Goal: Task Accomplishment & Management: Complete application form

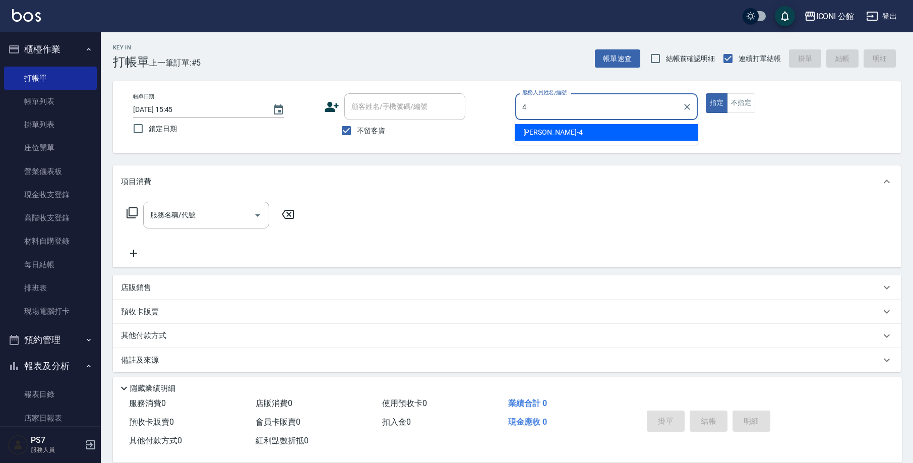
type input "Lina-4"
type button "true"
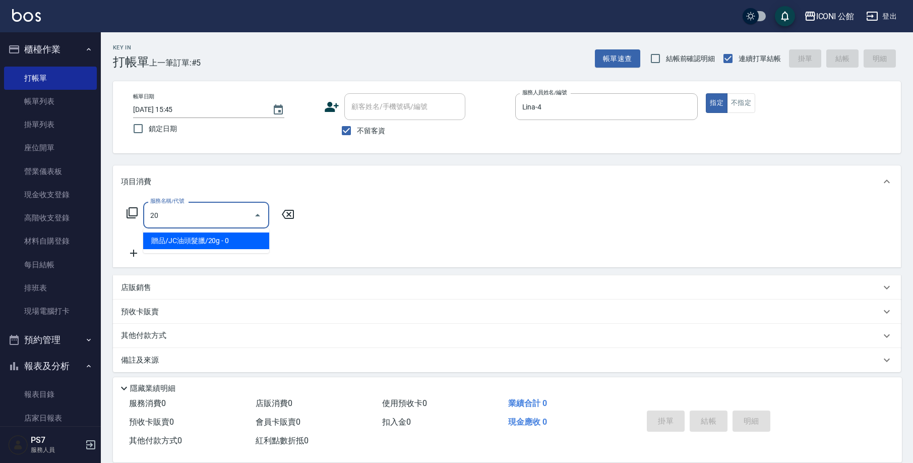
type input "贈品/JC油頭髮臘/20g(1010)"
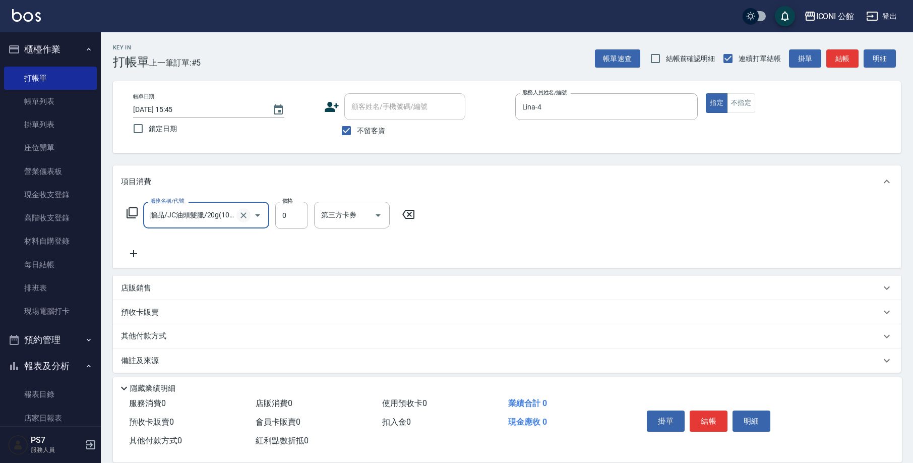
click at [246, 213] on icon "Clear" at bounding box center [244, 215] width 6 height 6
click at [196, 216] on input "服務名稱/代號" at bounding box center [192, 215] width 89 height 18
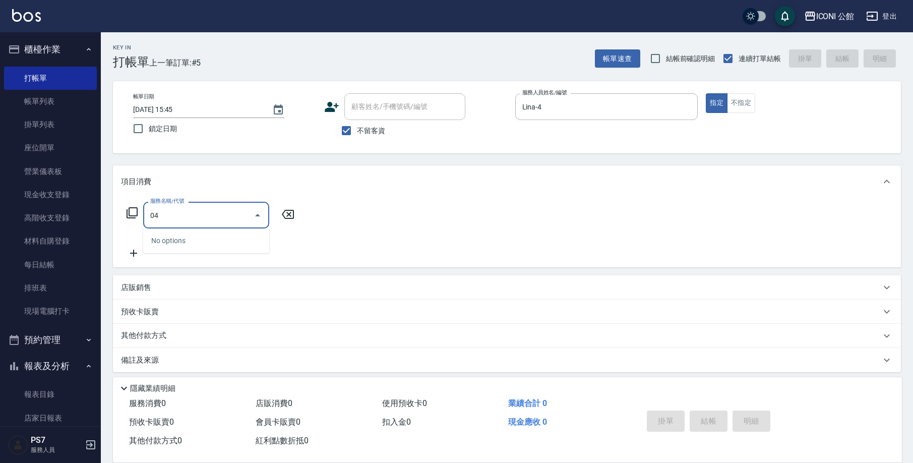
type input "0"
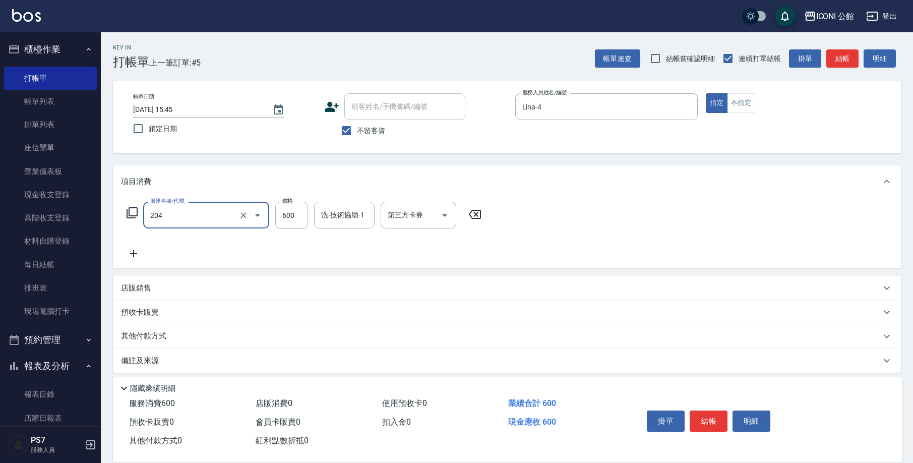
type input "指定洗+剪(204)"
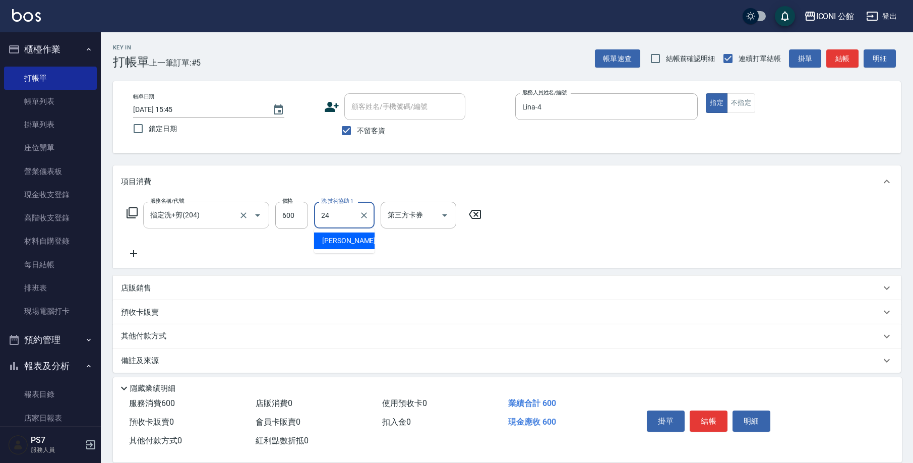
type input "[PERSON_NAME]-24"
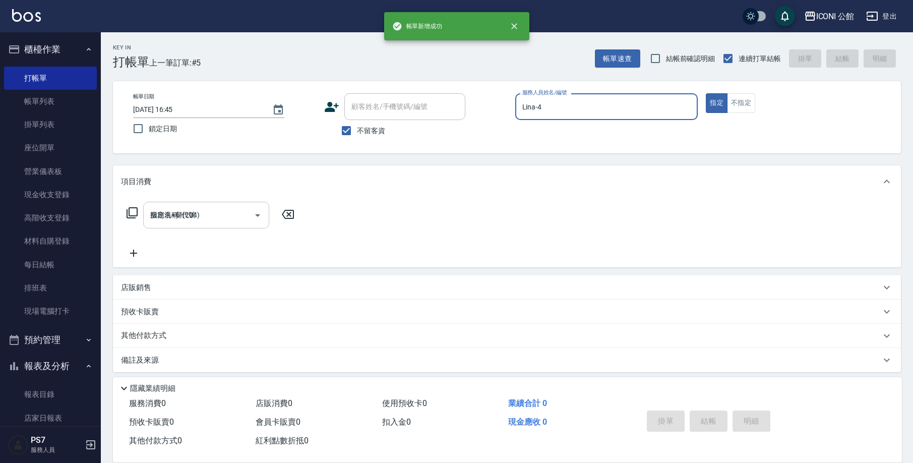
type input "[DATE] 16:45"
type input "2"
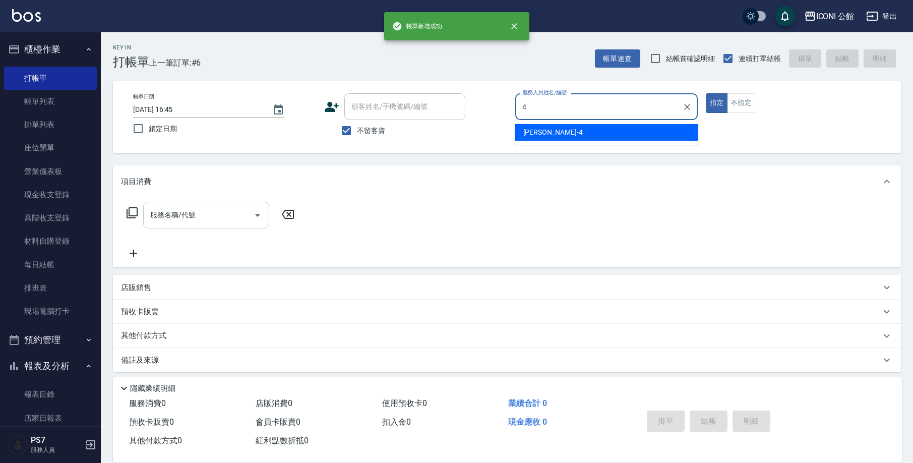
type input "Lina-4"
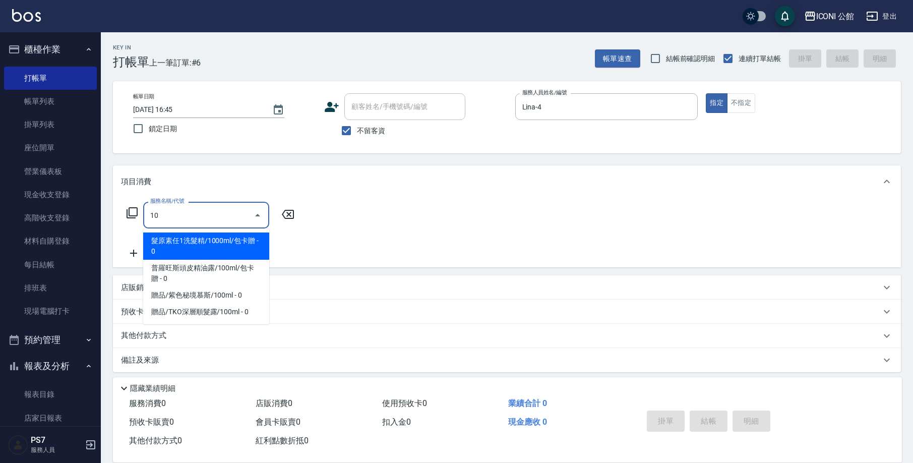
type input "1"
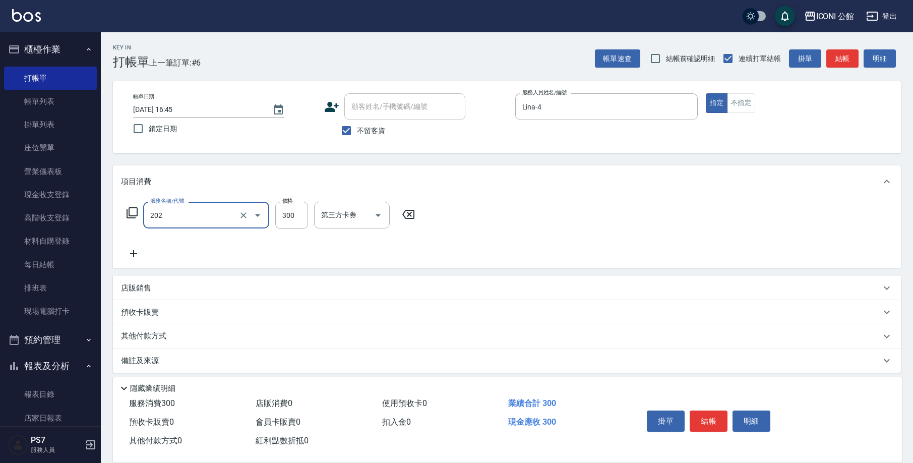
type input "單剪(202)"
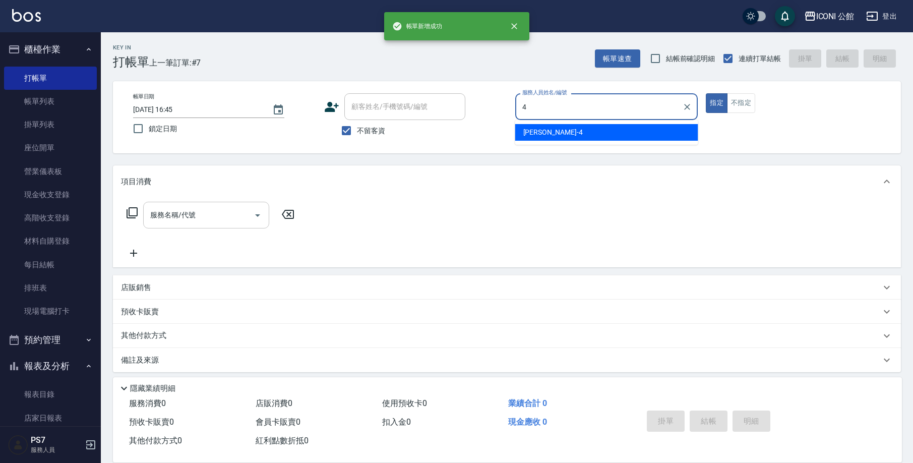
type input "Lina-4"
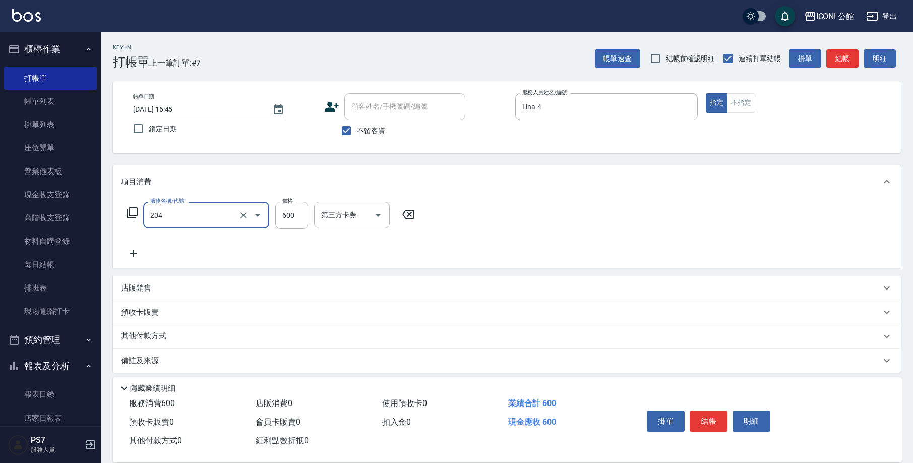
type input "指定洗+剪(204)"
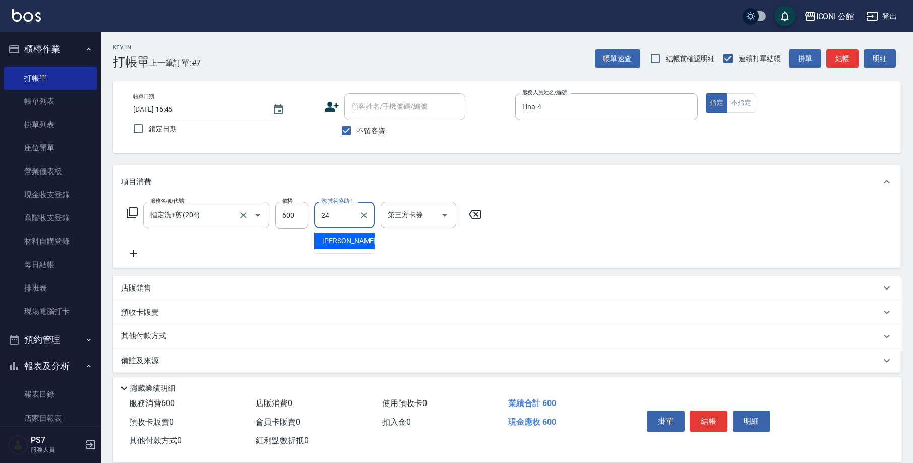
type input "[PERSON_NAME]-24"
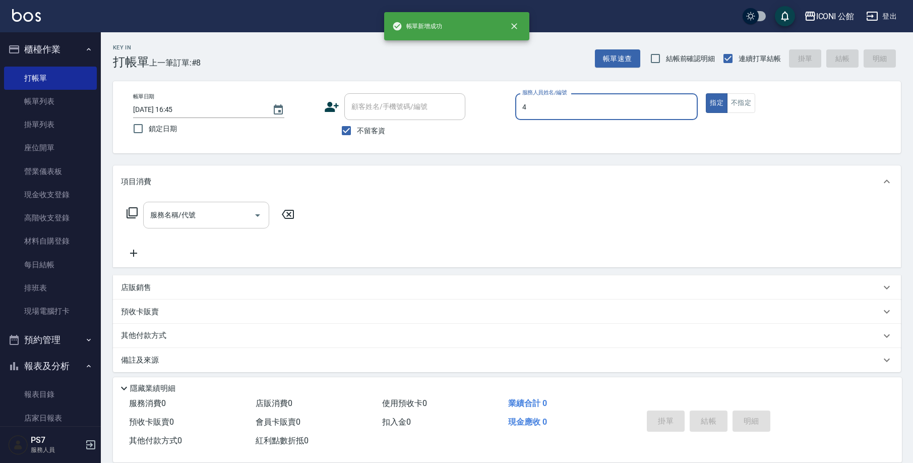
type input "Lina-4"
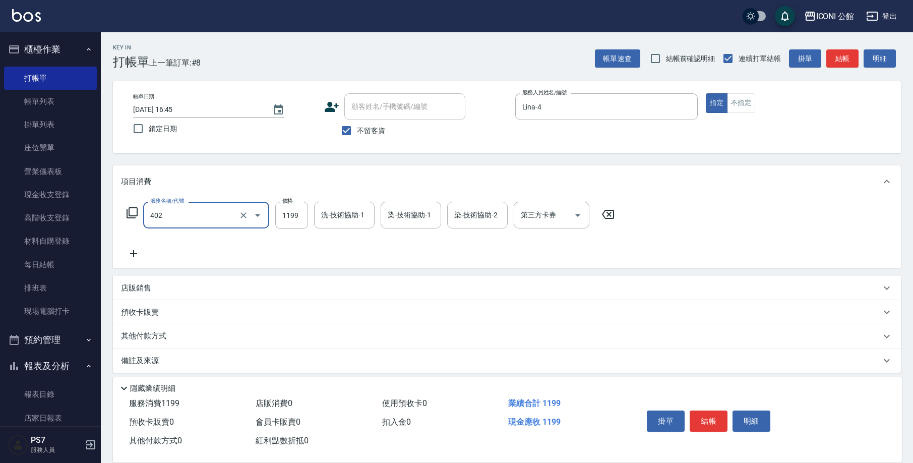
type input "設計染髮(402)"
type input "1899"
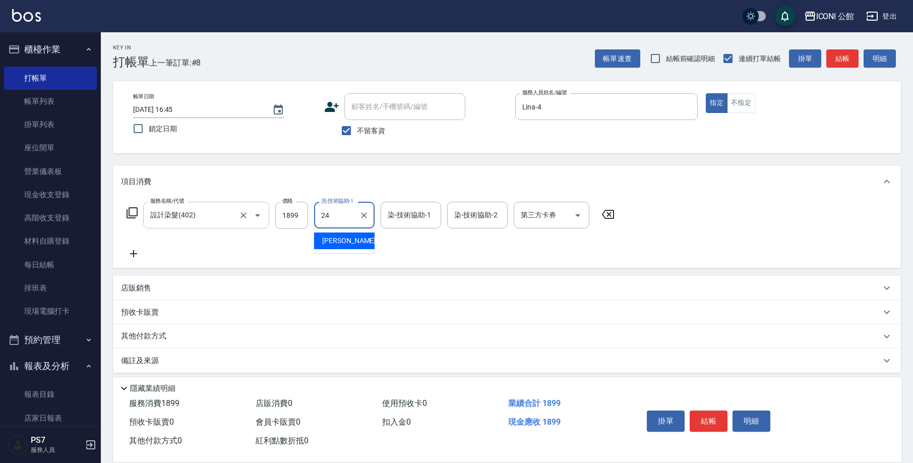
type input "[PERSON_NAME]-24"
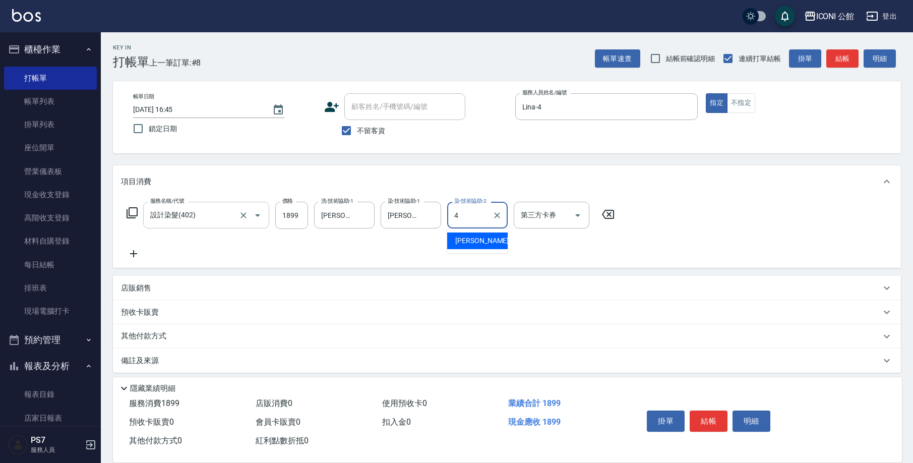
type input "Lina-4"
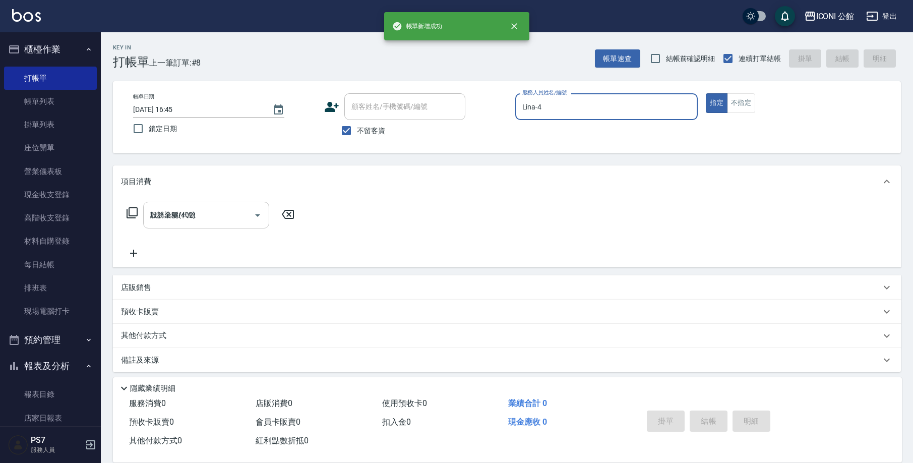
type input "[DATE] 16:46"
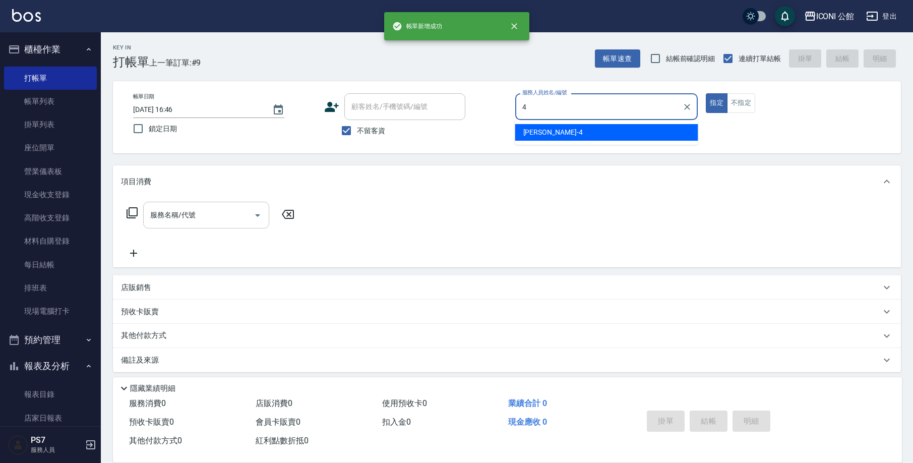
type input "Lina-4"
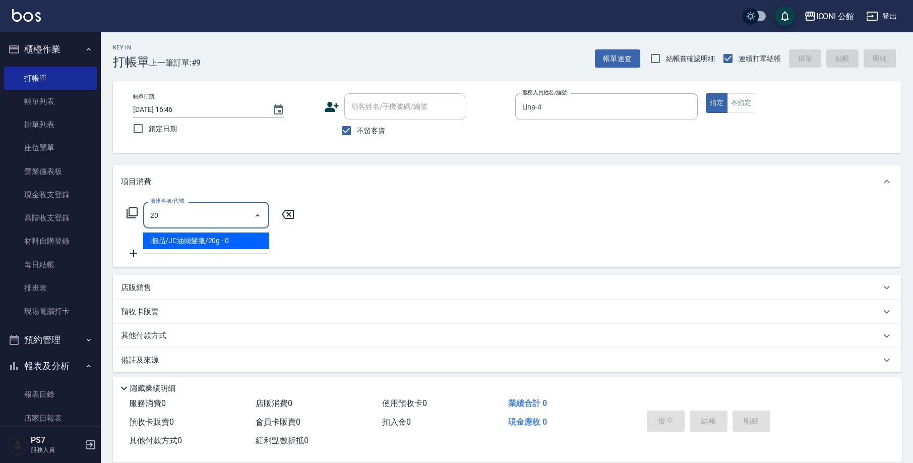
type input "2"
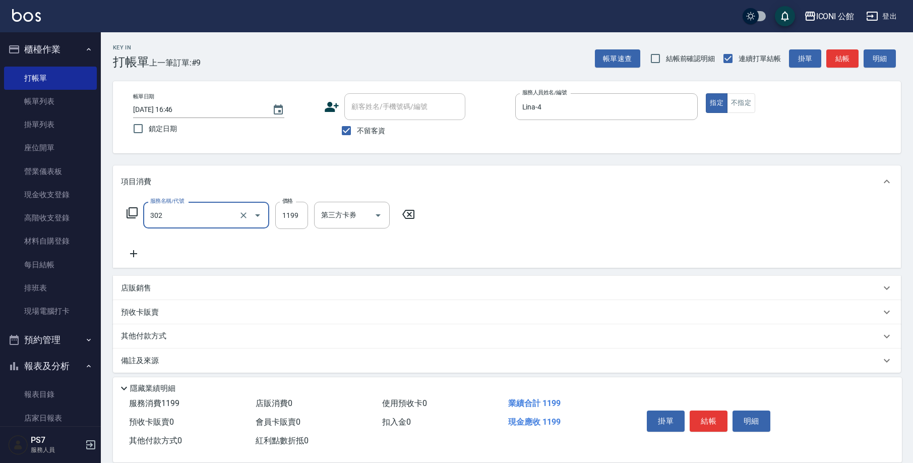
type input "設計燙髮(302)"
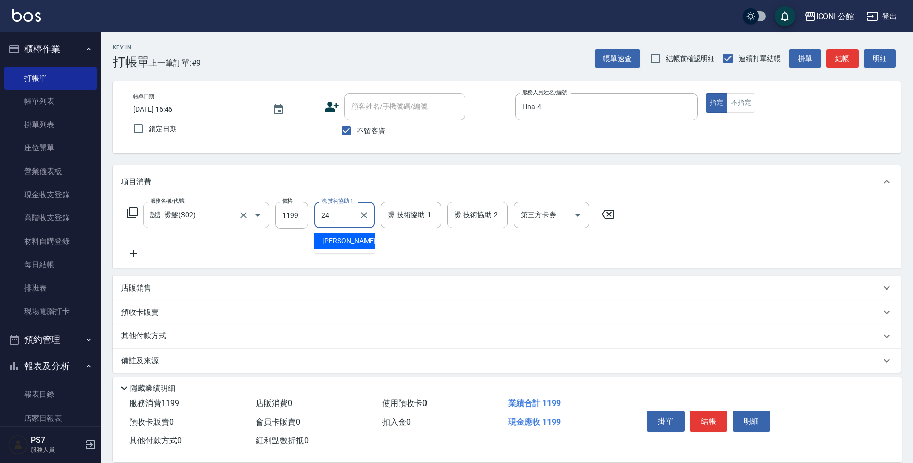
type input "[PERSON_NAME]-24"
type input "2"
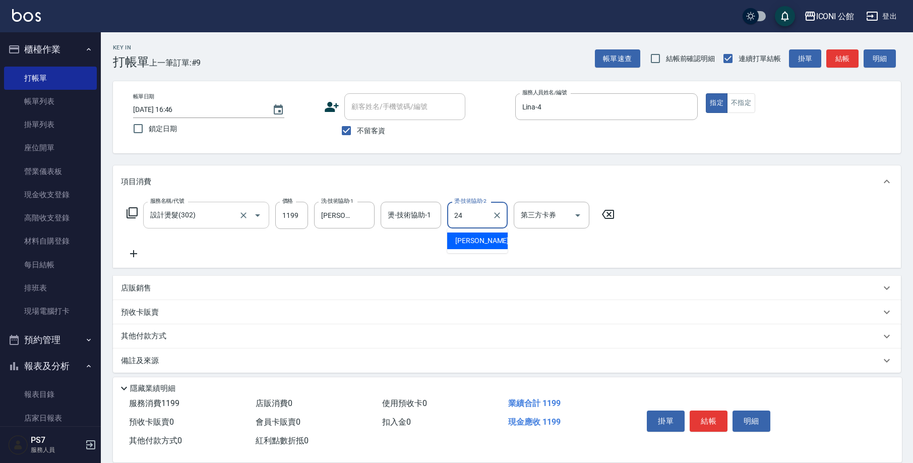
type input "[PERSON_NAME]-24"
click at [430, 234] on div "服務名稱/代號 設計燙髮(302) 服務名稱/代號 價格 1199 價格 洗-技術協助-1 可[PERSON_NAME]-24 洗-技術協助-1 燙-技術協助…" at bounding box center [371, 231] width 500 height 58
click at [415, 218] on input "燙-技術協助-1" at bounding box center [410, 215] width 51 height 18
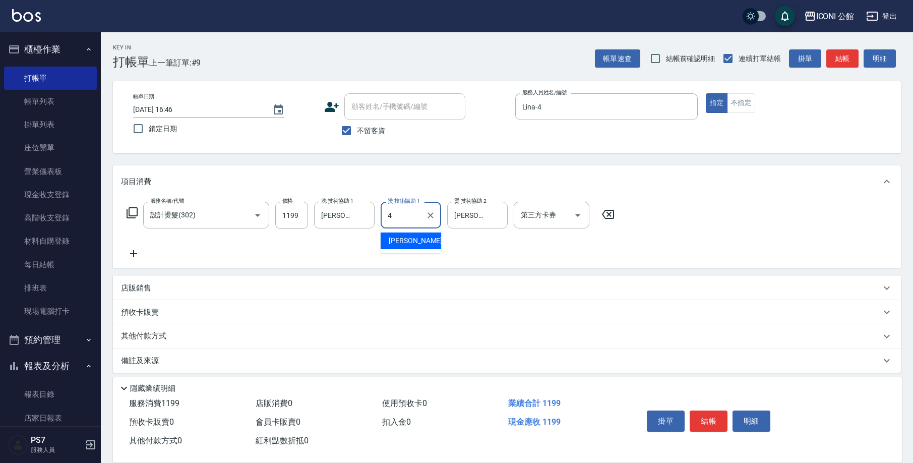
type input "Lina-4"
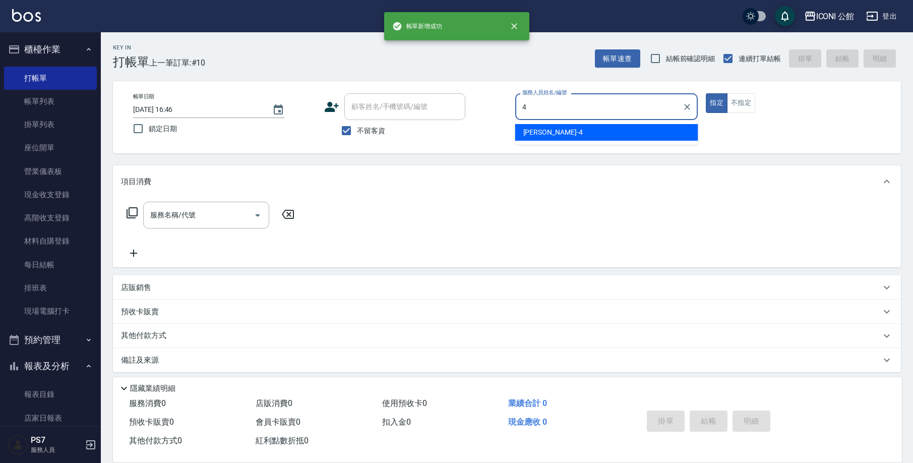
type input "Lina-4"
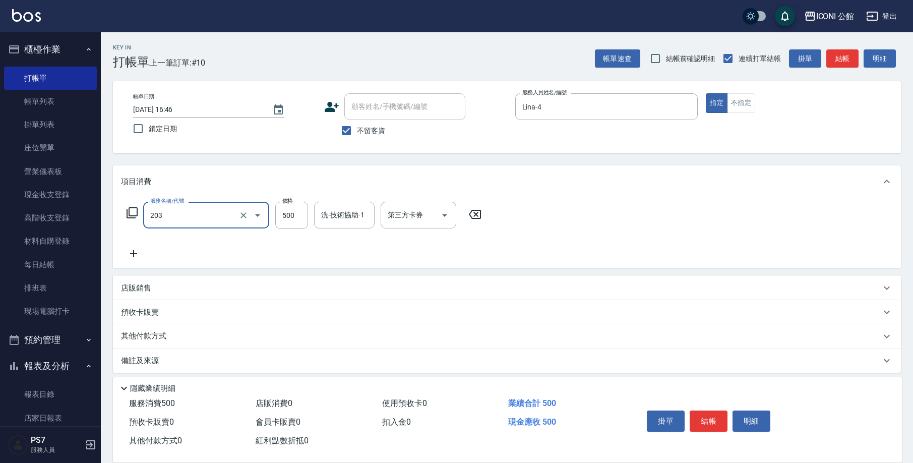
type input "不指定洗+剪(203)"
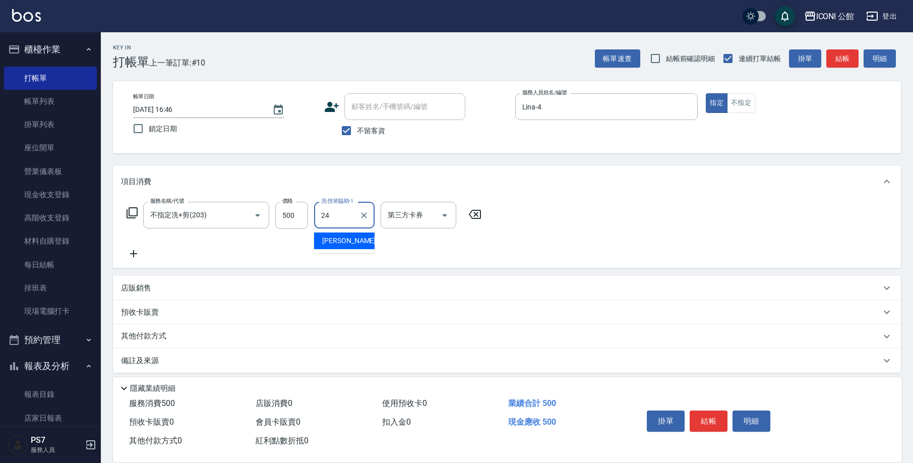
type input "[PERSON_NAME]-24"
click at [359, 213] on icon "Clear" at bounding box center [364, 215] width 10 height 10
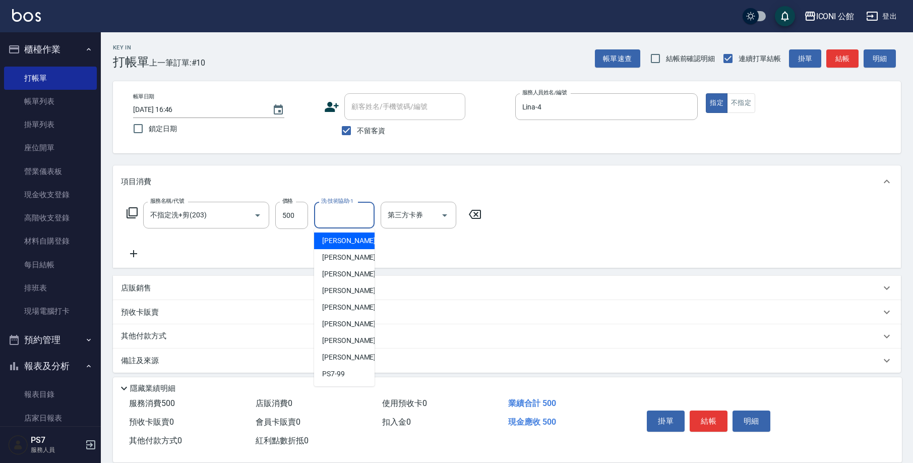
click at [351, 218] on input "洗-技術協助-1" at bounding box center [344, 215] width 51 height 18
click at [343, 275] on div "Lina -4" at bounding box center [344, 274] width 61 height 17
type input "Lina-4"
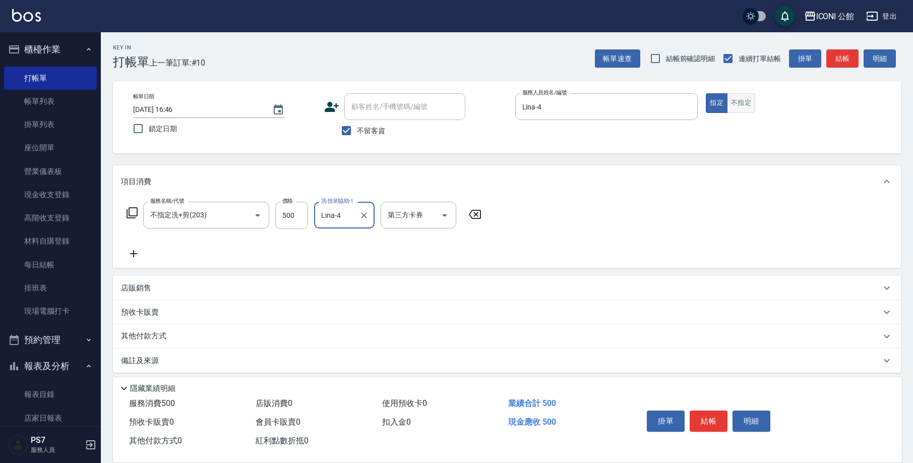
click at [738, 106] on button "不指定" at bounding box center [741, 103] width 28 height 20
click at [707, 411] on button "結帳" at bounding box center [709, 421] width 38 height 21
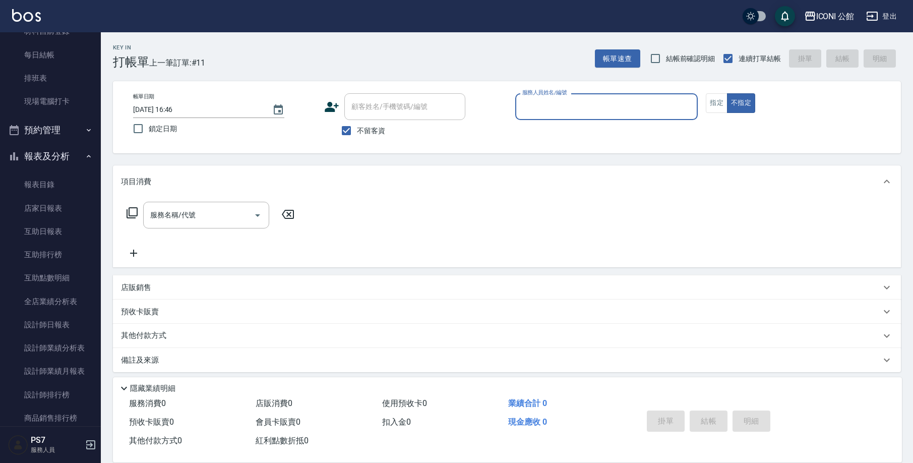
scroll to position [246, 0]
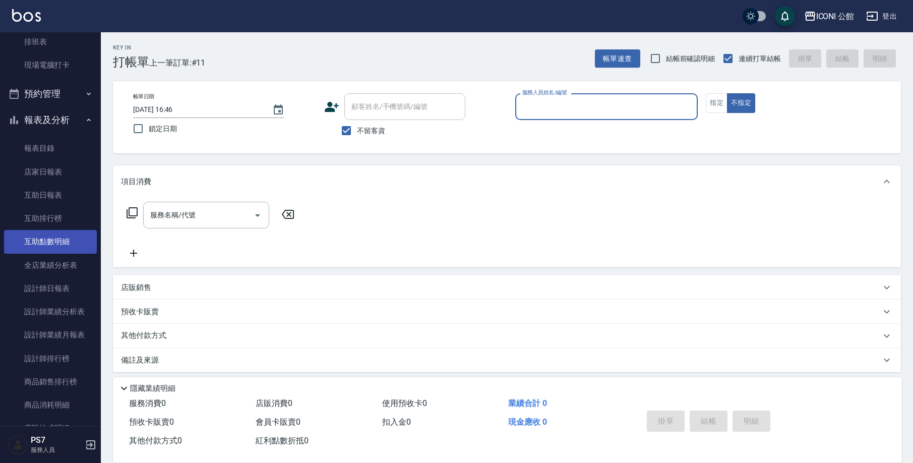
click at [67, 236] on link "互助點數明細" at bounding box center [50, 241] width 93 height 23
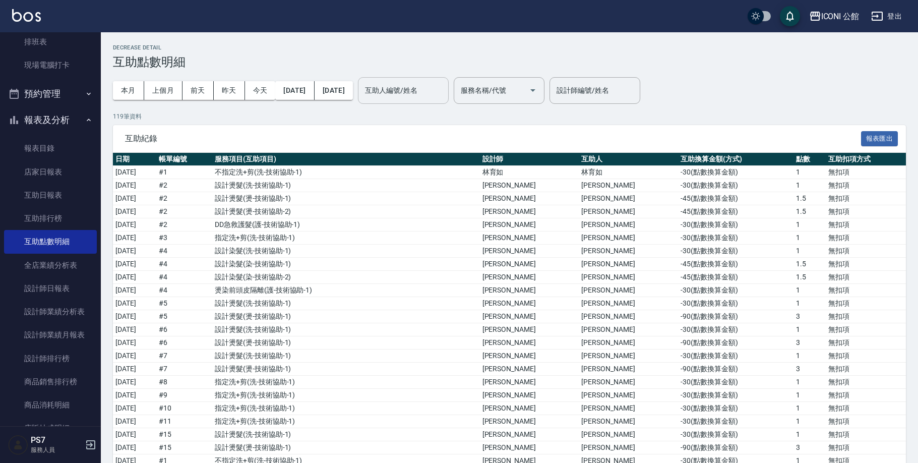
click at [443, 97] on input "互助人編號/姓名" at bounding box center [404, 91] width 82 height 18
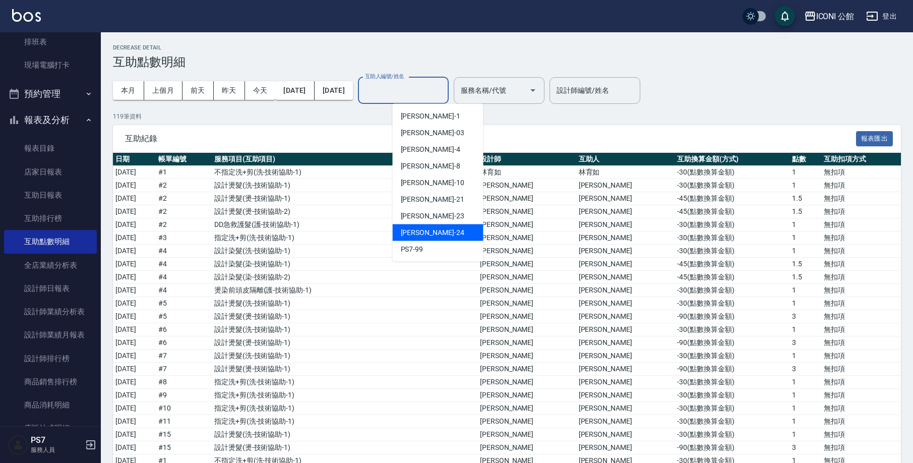
click at [446, 233] on div "[PERSON_NAME] -24" at bounding box center [438, 232] width 91 height 17
type input "[PERSON_NAME]-24"
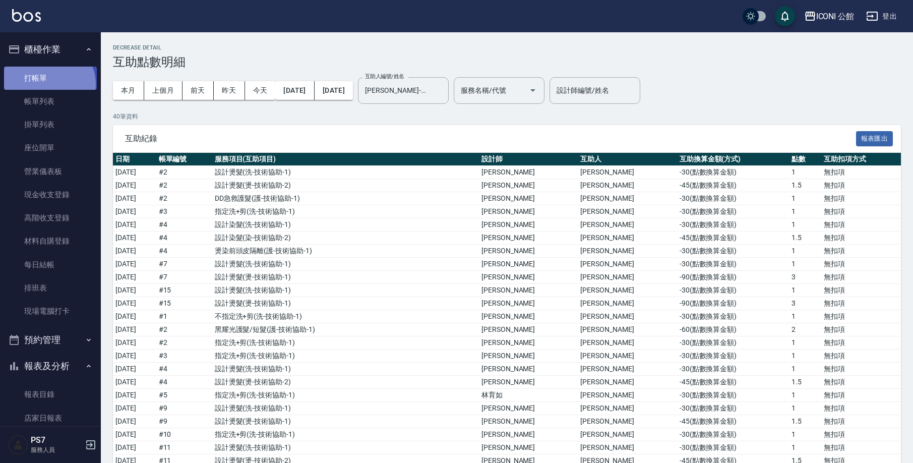
click at [48, 85] on link "打帳單" at bounding box center [50, 78] width 93 height 23
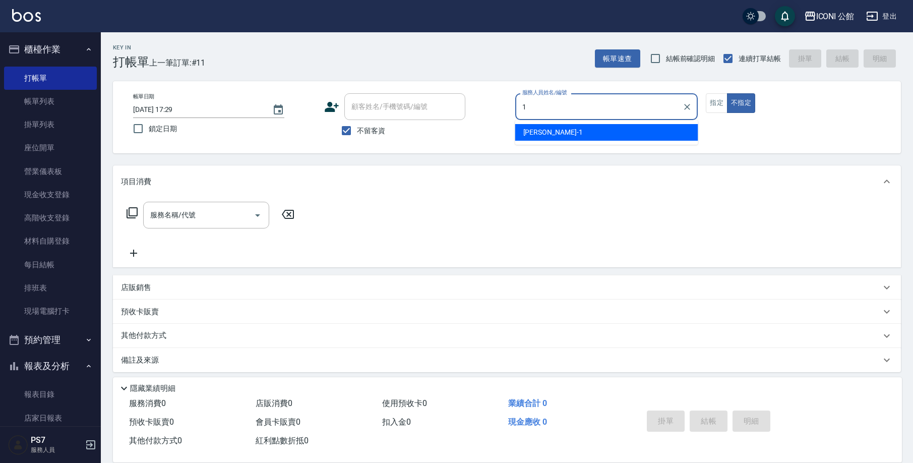
type input "[PERSON_NAME]-1"
type button "false"
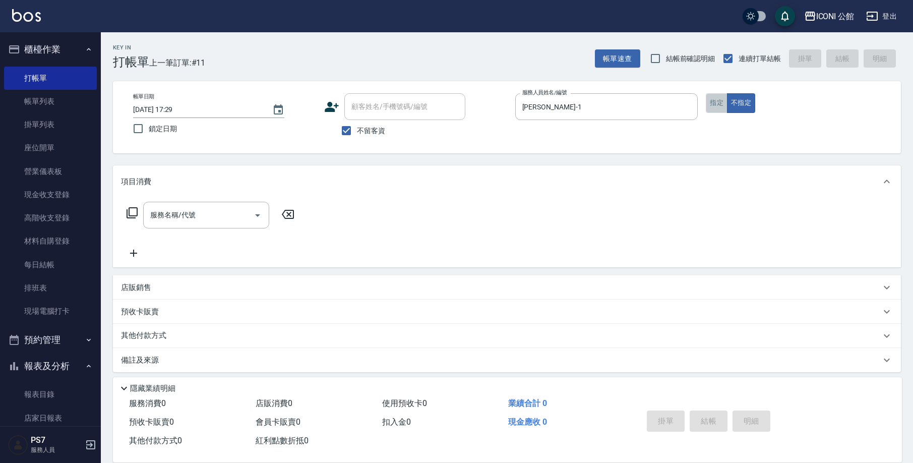
click at [711, 103] on button "指定" at bounding box center [717, 103] width 22 height 20
click at [242, 212] on input "服務名稱/代號" at bounding box center [199, 215] width 102 height 18
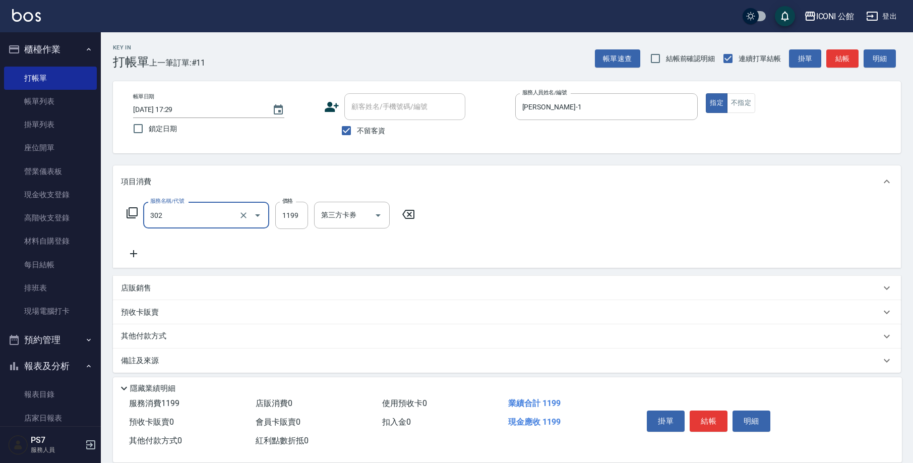
type input "設計燙髮(302)"
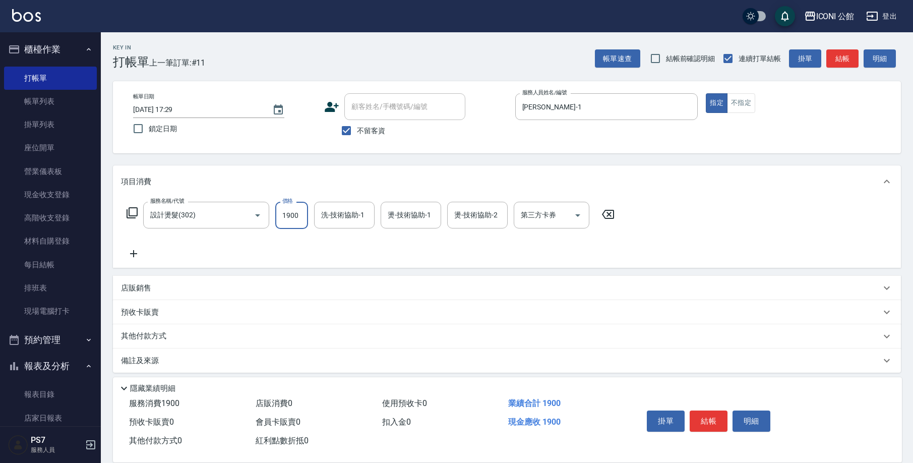
type input "1900"
type input "[PERSON_NAME]-1"
click at [359, 228] on div at bounding box center [363, 215] width 13 height 27
click at [356, 227] on div "[PERSON_NAME]-1 洗-技術協助-1" at bounding box center [344, 215] width 61 height 27
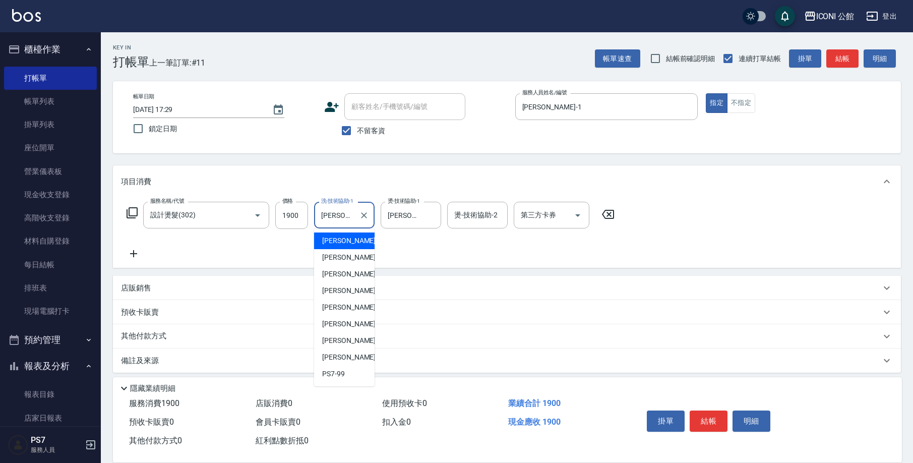
click at [355, 226] on div "[PERSON_NAME]-1 洗-技術協助-1" at bounding box center [344, 215] width 61 height 27
click at [354, 225] on div "[PERSON_NAME]-1 洗-技術協助-1" at bounding box center [344, 215] width 61 height 27
click at [341, 319] on span "[PERSON_NAME] -21" at bounding box center [354, 324] width 64 height 11
type input "[PERSON_NAME]-21"
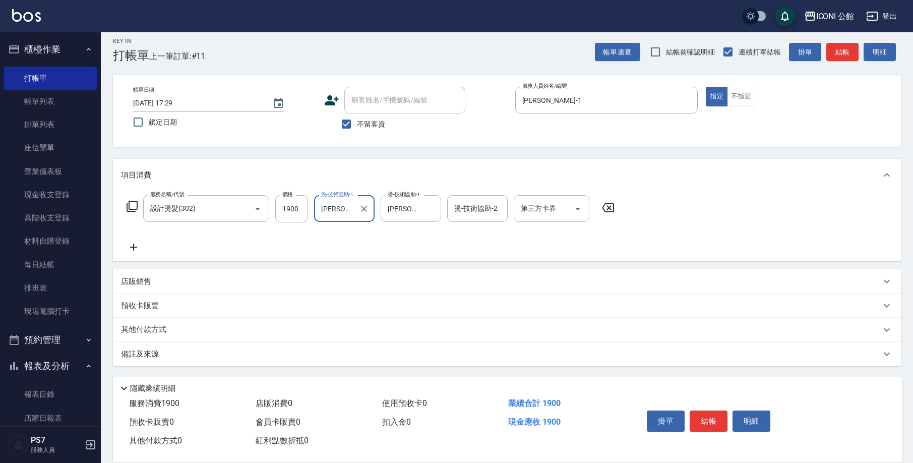
click at [145, 328] on p "其他付款方式" at bounding box center [146, 329] width 50 height 11
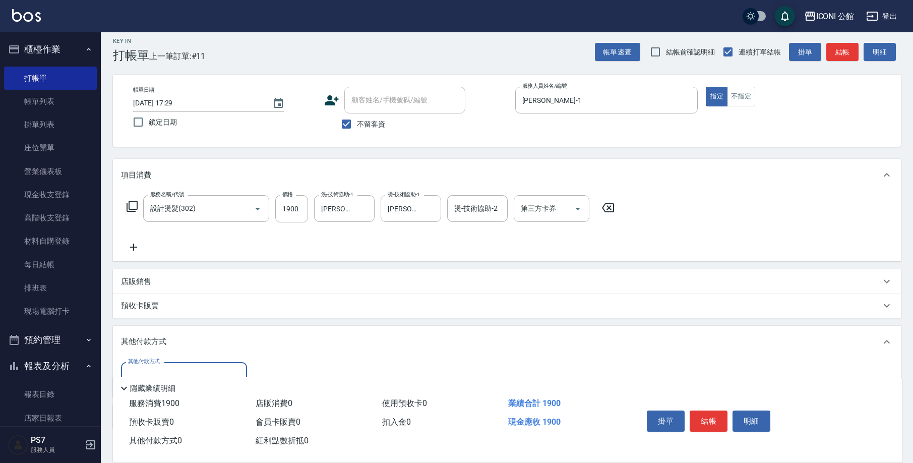
scroll to position [69, 0]
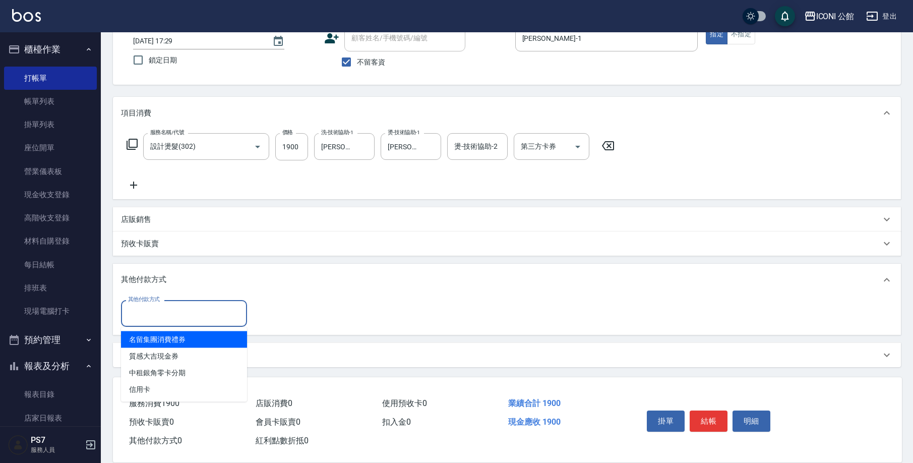
click at [147, 312] on input "其他付款方式" at bounding box center [184, 314] width 117 height 18
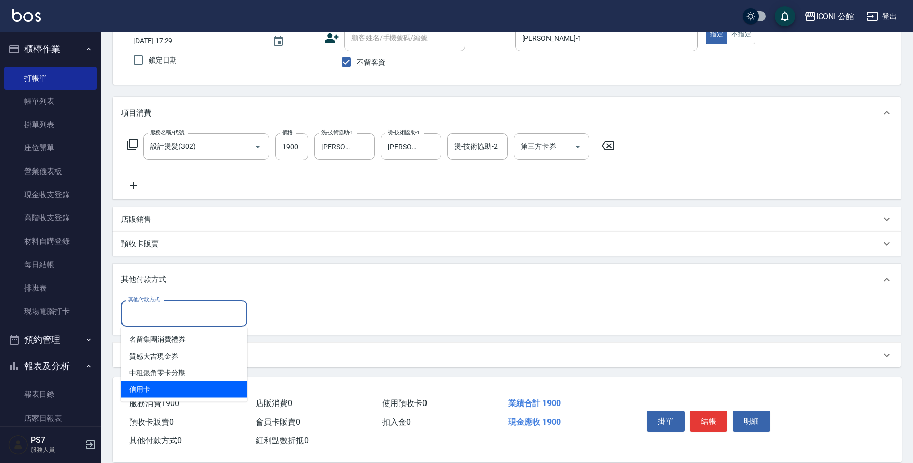
click at [145, 385] on span "信用卡" at bounding box center [184, 389] width 126 height 17
type input "信用卡"
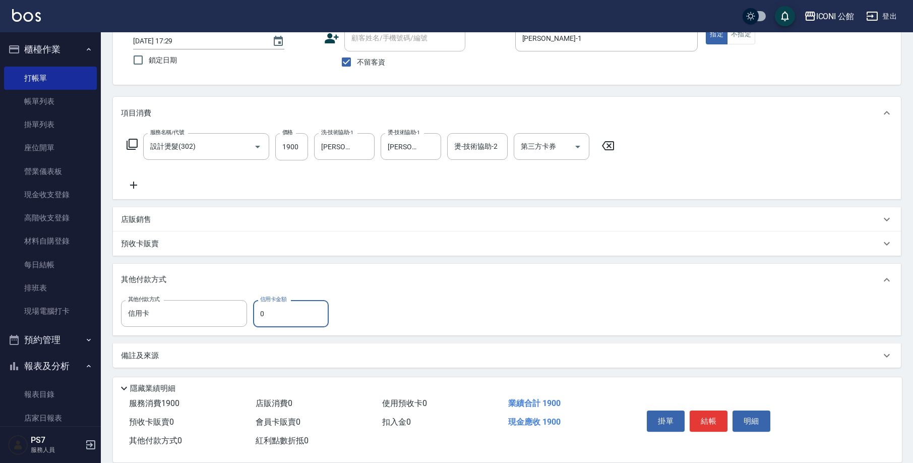
click at [297, 307] on input "0" at bounding box center [291, 313] width 76 height 27
click at [295, 311] on input "0" at bounding box center [291, 313] width 76 height 27
type input "1900"
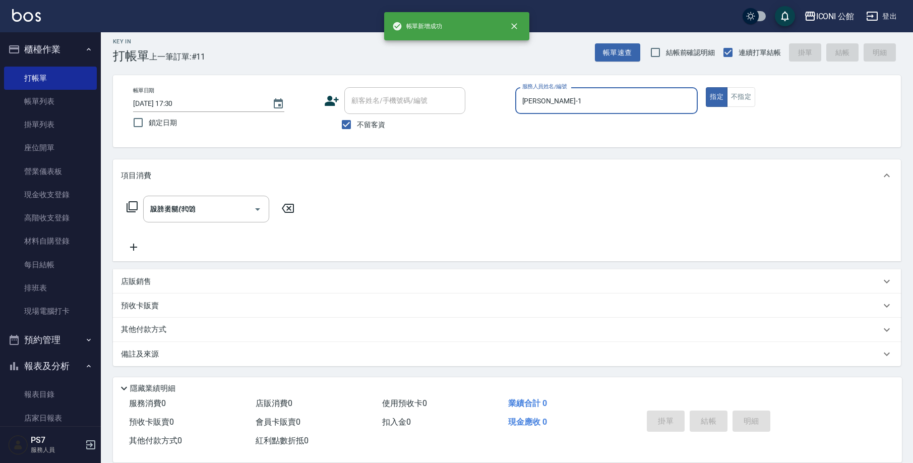
type input "[DATE] 17:30"
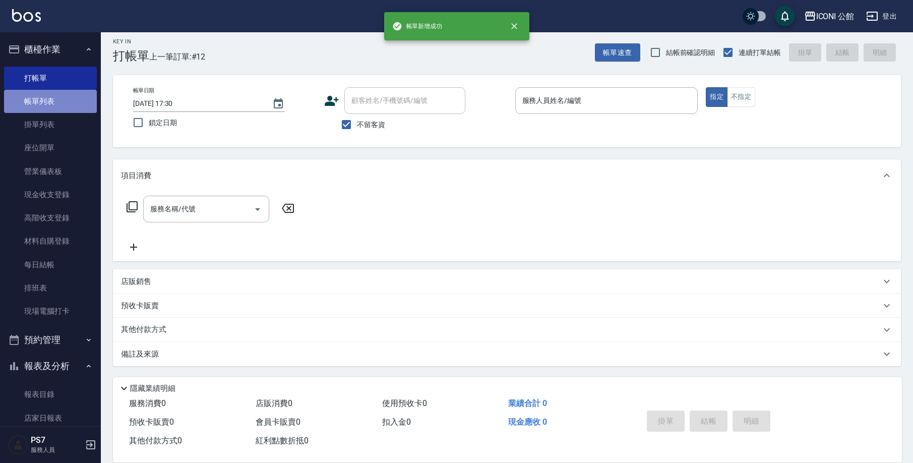
click at [59, 100] on link "帳單列表" at bounding box center [50, 101] width 93 height 23
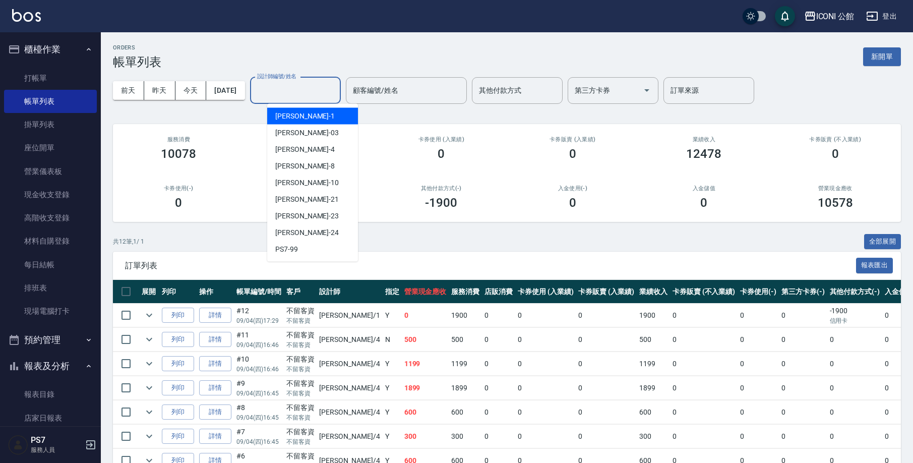
click at [279, 81] on div "設計師編號/姓名 設計師編號/姓名" at bounding box center [295, 90] width 91 height 27
type input "[PERSON_NAME]-1"
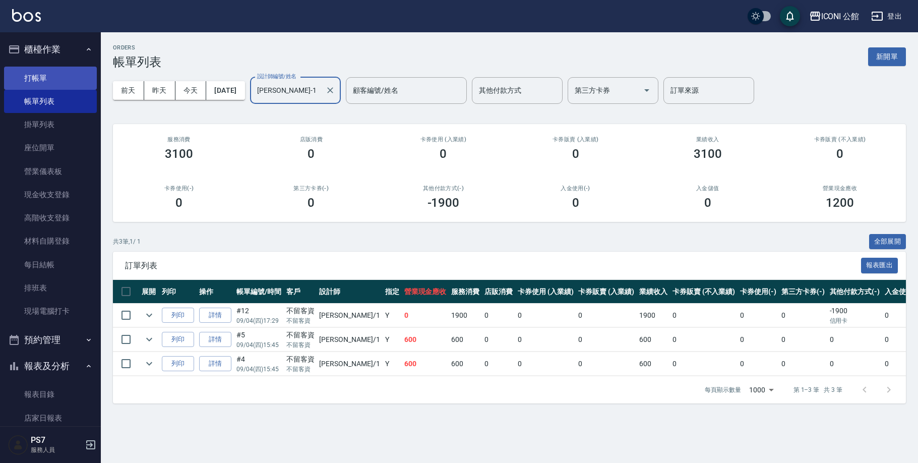
click at [47, 74] on link "打帳單" at bounding box center [50, 78] width 93 height 23
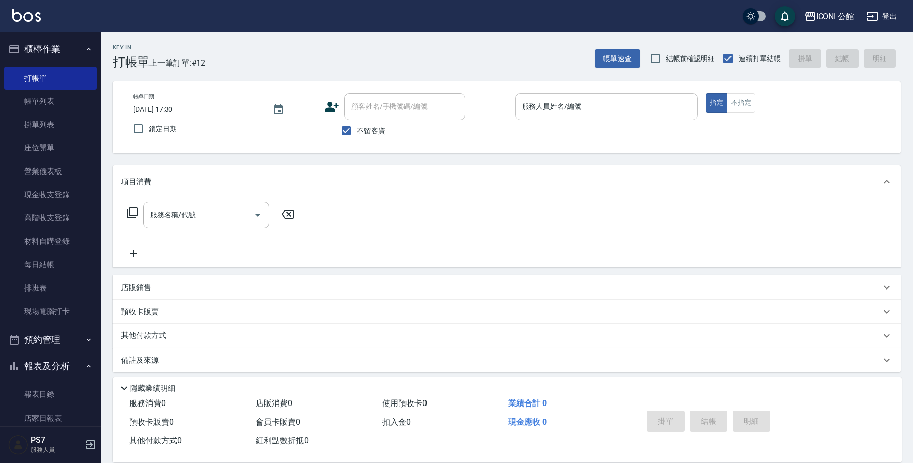
click at [550, 105] on div "服務人員姓名/編號 服務人員姓名/編號" at bounding box center [606, 106] width 183 height 27
click at [550, 105] on input "服務人員姓名/編號" at bounding box center [607, 107] width 174 height 18
type input "[PERSON_NAME]-1"
type button "true"
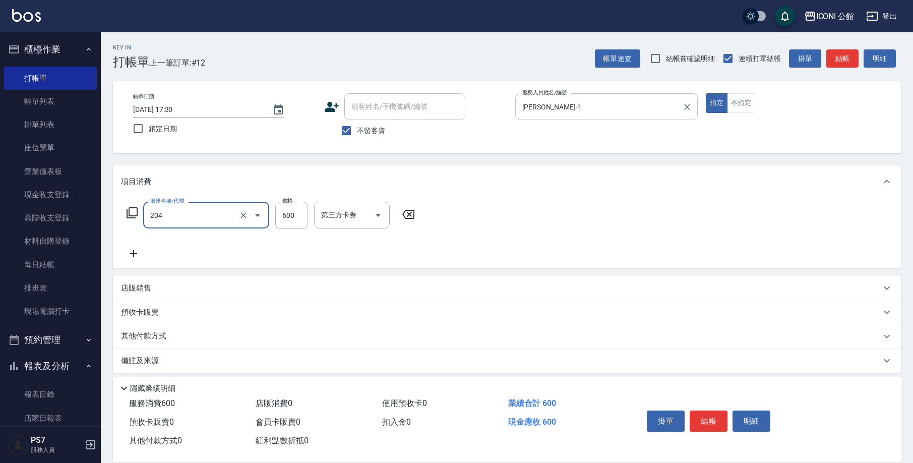
type input "指定洗+剪(204)"
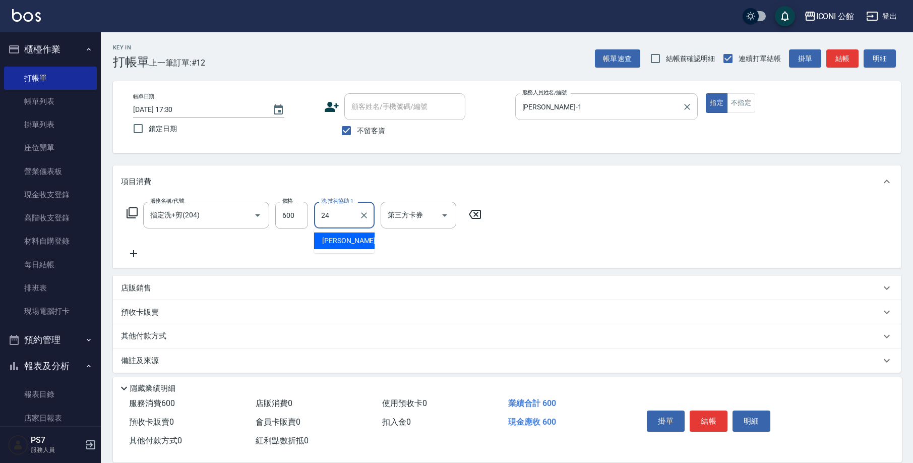
type input "[PERSON_NAME]-24"
click at [160, 331] on p "其他付款方式" at bounding box center [146, 336] width 50 height 11
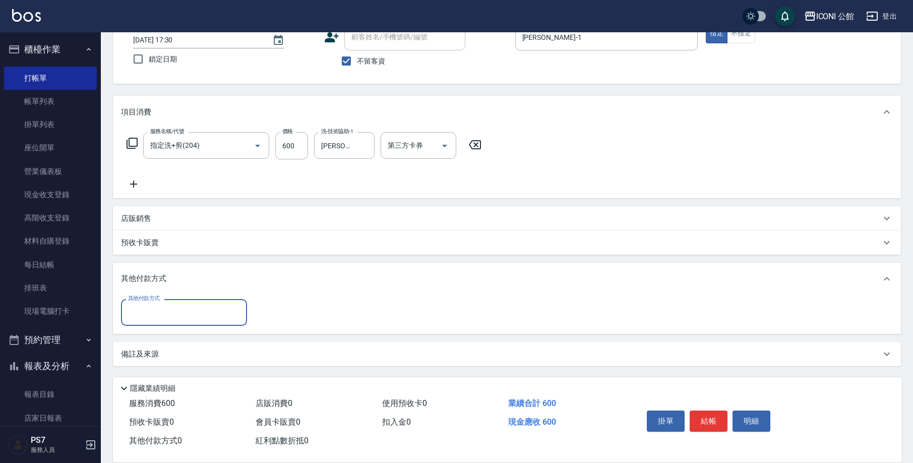
click at [165, 323] on div "其他付款方式" at bounding box center [184, 312] width 126 height 27
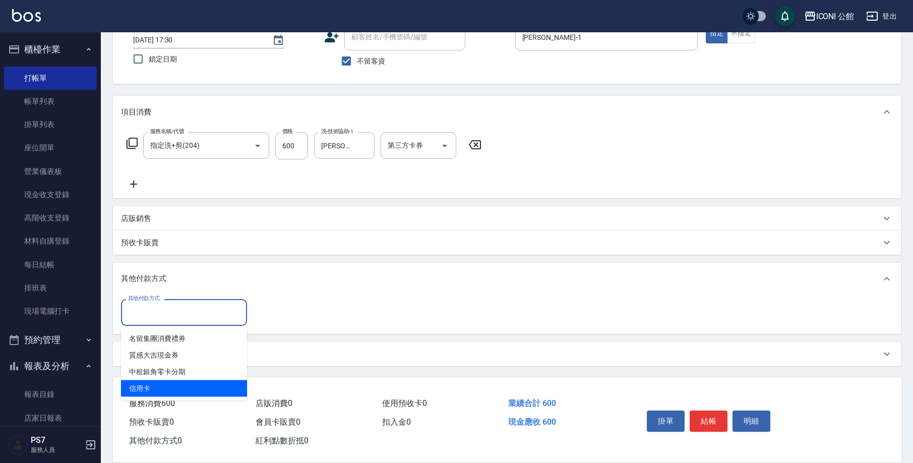
click at [171, 384] on span "信用卡" at bounding box center [184, 388] width 126 height 17
type input "信用卡"
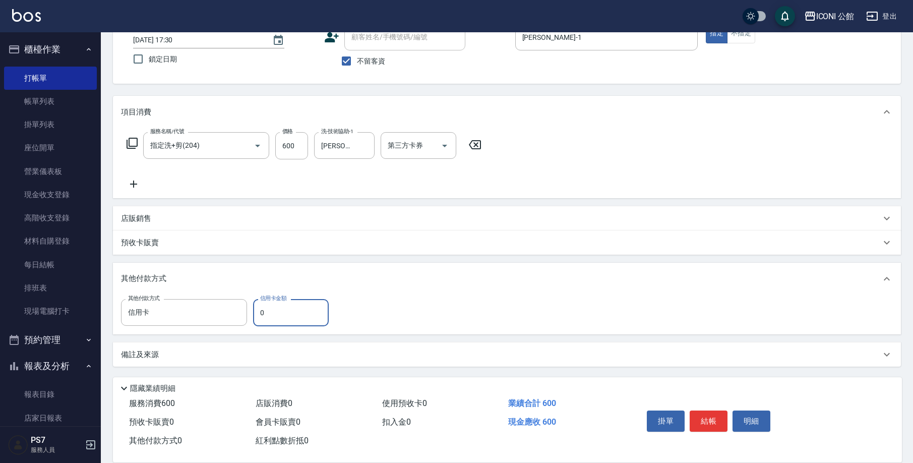
click at [271, 312] on input "0" at bounding box center [291, 312] width 76 height 27
type input "600"
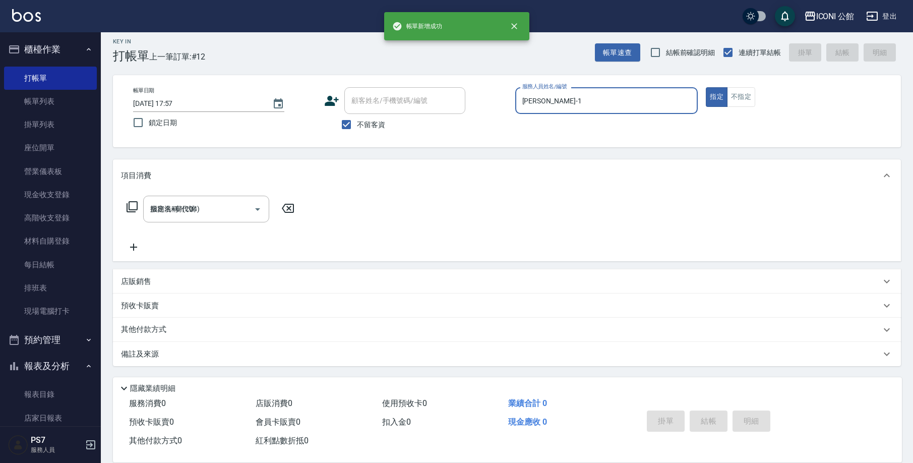
type input "[DATE] 17:57"
